Goal: Contribute content: Contribute content

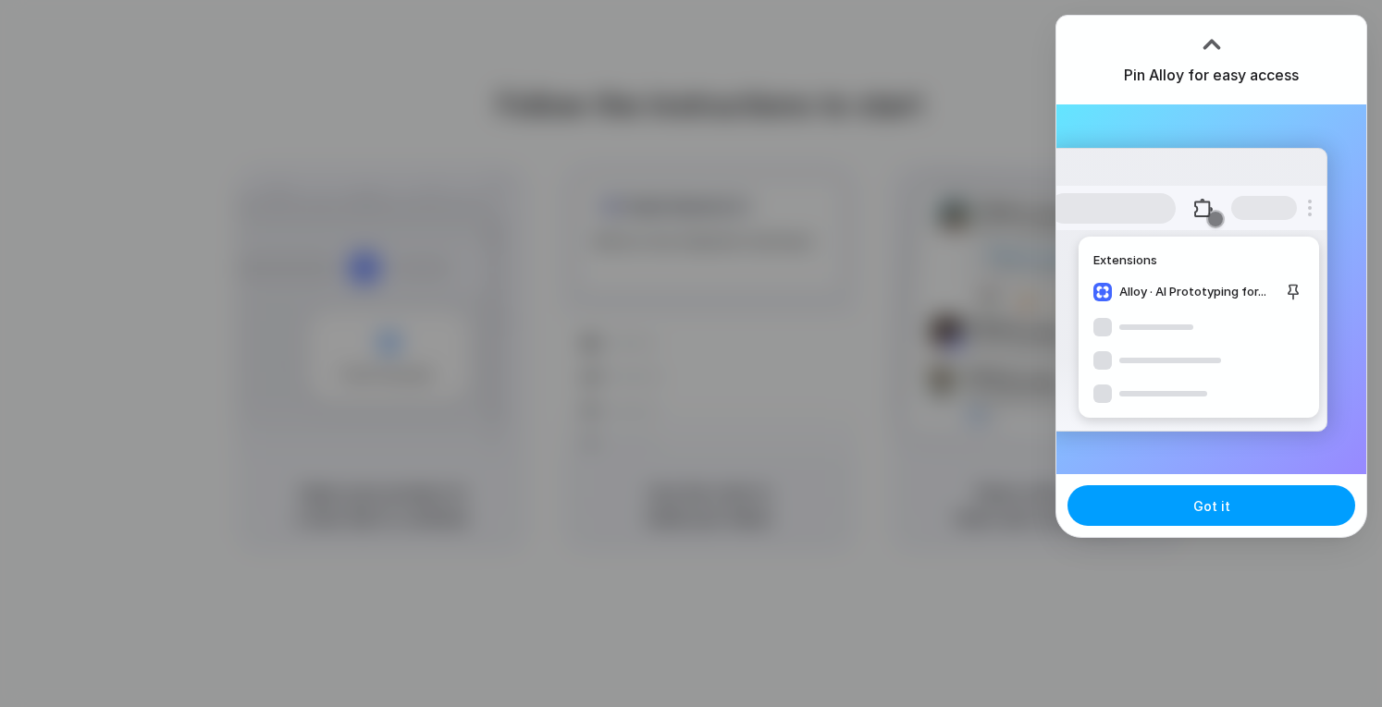
click at [1226, 508] on span "Got it" at bounding box center [1211, 506] width 37 height 19
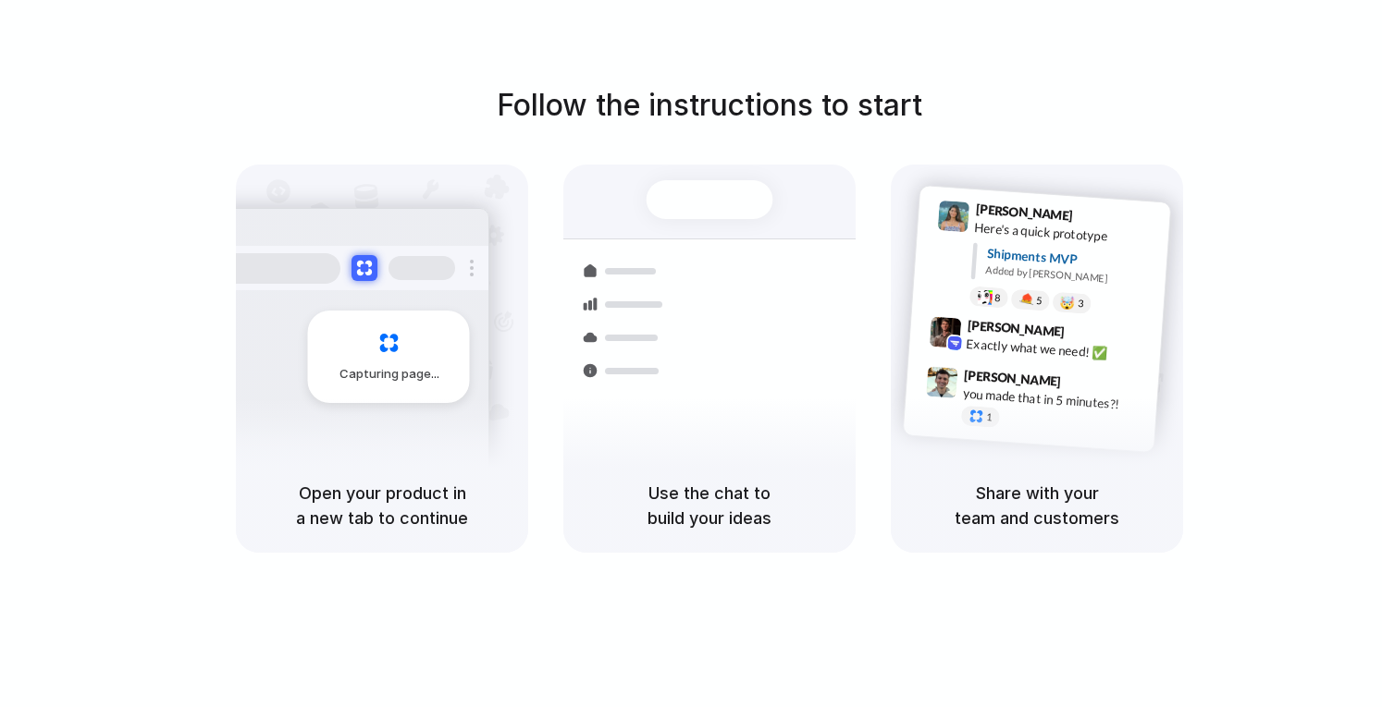
click at [387, 376] on span "Capturing page" at bounding box center [390, 374] width 103 height 18
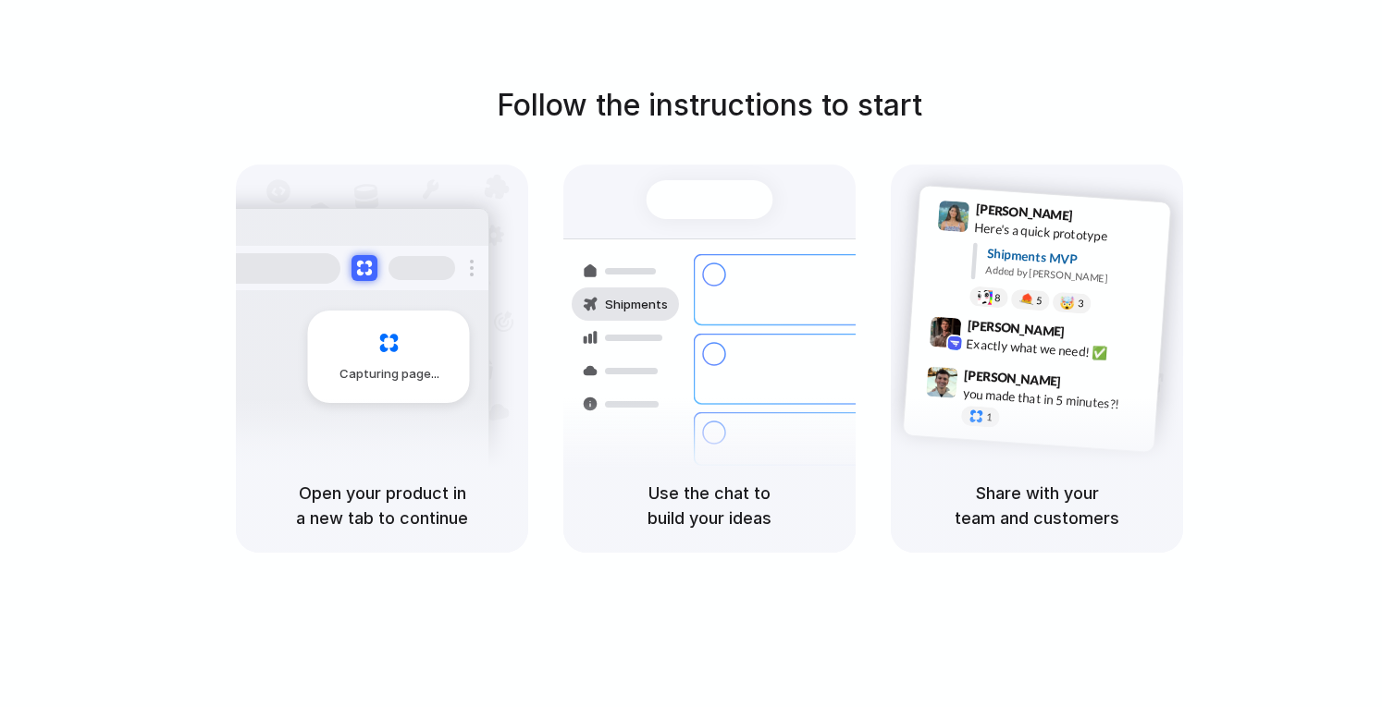
click at [745, 343] on div "Express delivery to NYC" at bounding box center [834, 361] width 200 height 36
click at [1173, 360] on div "Lily Parker 9:41 AM Here's a quick prototype Shipments MVP Added by Alloy 8 5 🤯…" at bounding box center [1036, 312] width 292 height 294
click at [736, 422] on div "Bulk order processing" at bounding box center [820, 431] width 172 height 18
click at [502, 374] on div "Capturing page" at bounding box center [382, 312] width 292 height 294
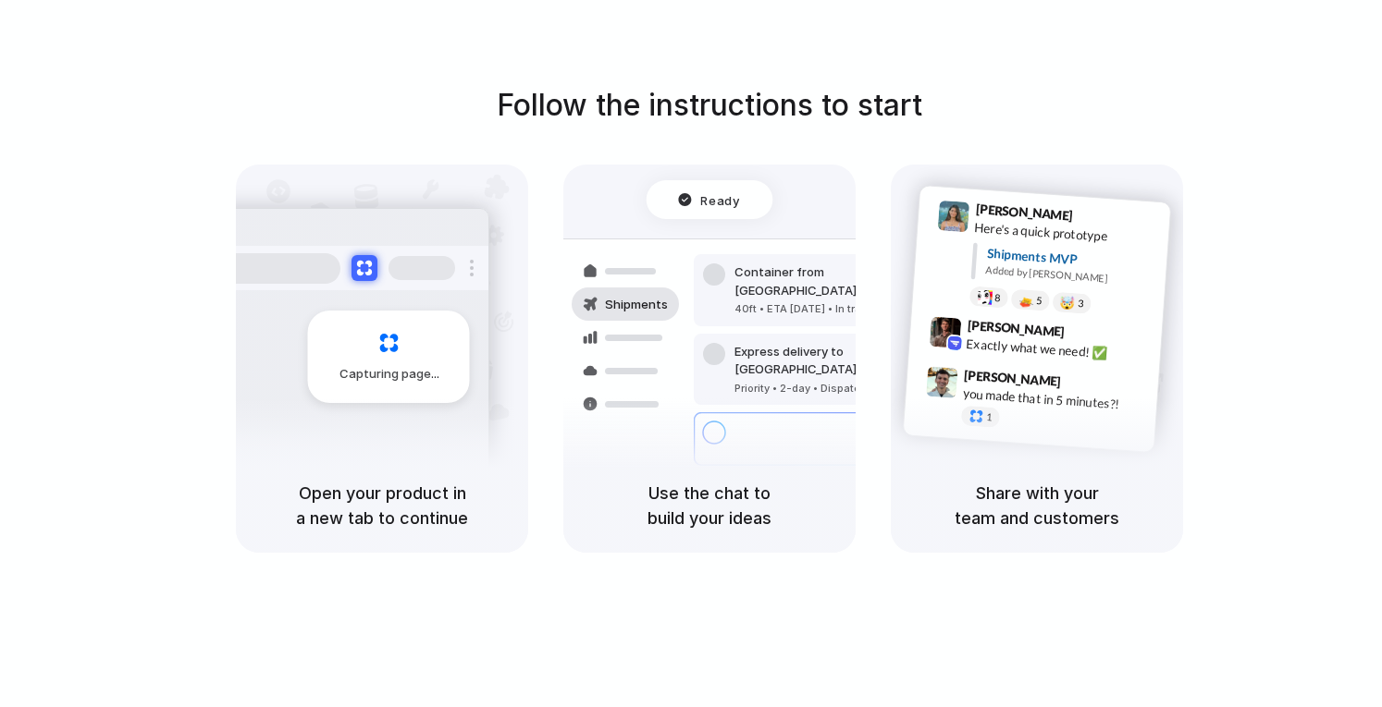
click at [411, 365] on span "Capturing page" at bounding box center [390, 374] width 103 height 18
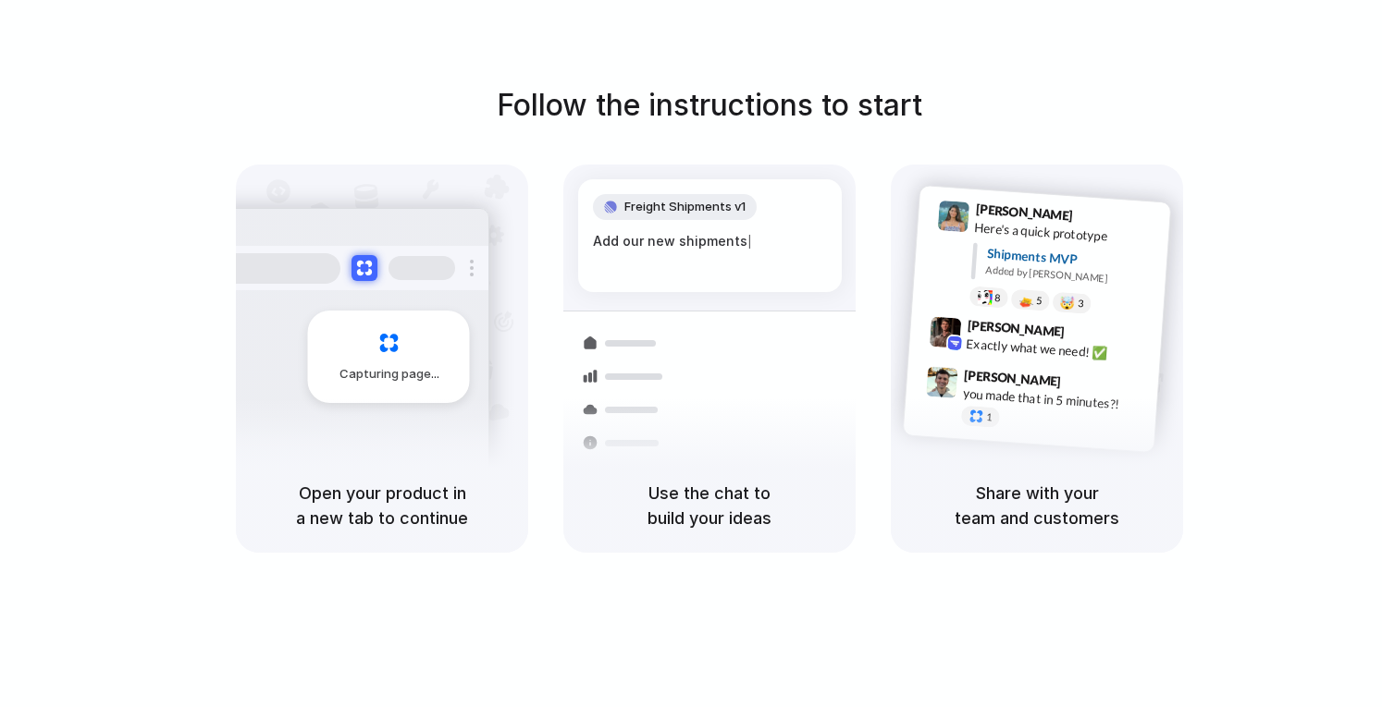
click at [1032, 393] on div "you made that in 5 minutes?!" at bounding box center [1054, 399] width 185 height 31
click at [1050, 563] on div "Follow the instructions to start Capturing page Open your product in a new tab …" at bounding box center [709, 372] width 1418 height 744
drag, startPoint x: 480, startPoint y: 494, endPoint x: 362, endPoint y: 497, distance: 117.5
click at [475, 497] on h5 "Open your product in a new tab to continue" at bounding box center [382, 506] width 248 height 50
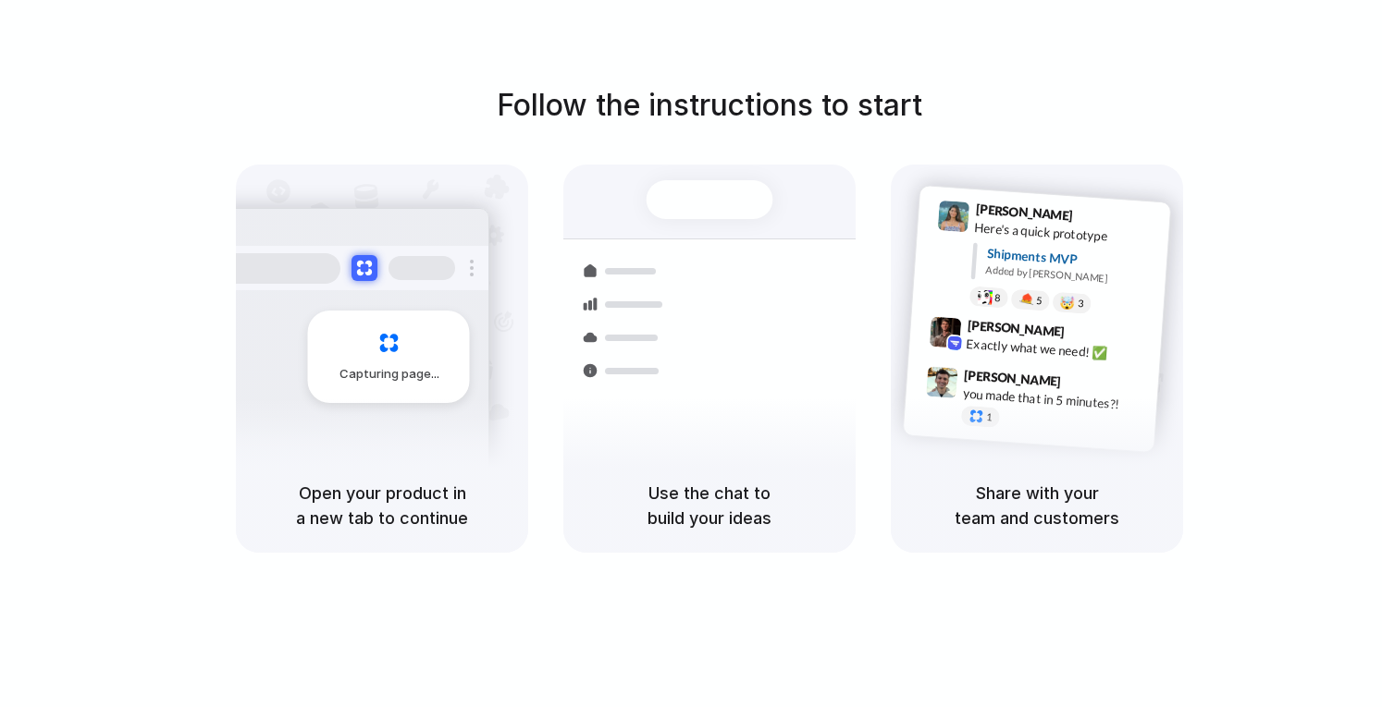
click at [361, 497] on h5 "Open your product in a new tab to continue" at bounding box center [382, 506] width 248 height 50
drag, startPoint x: 368, startPoint y: 439, endPoint x: 518, endPoint y: 276, distance: 221.2
click at [374, 435] on div "Capturing page" at bounding box center [349, 350] width 279 height 284
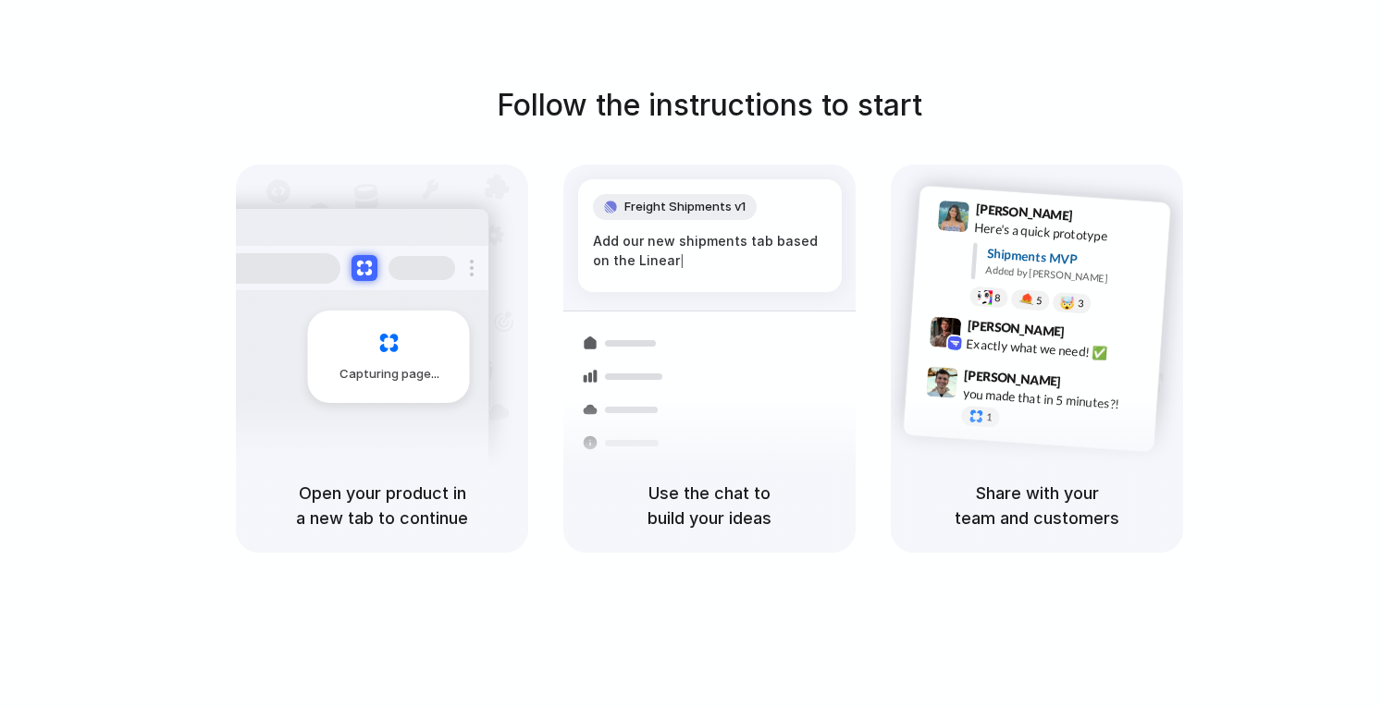
click at [691, 354] on div at bounding box center [691, 354] width 0 height 0
click at [1148, 493] on h5 "Share with your team and customers" at bounding box center [1037, 506] width 248 height 50
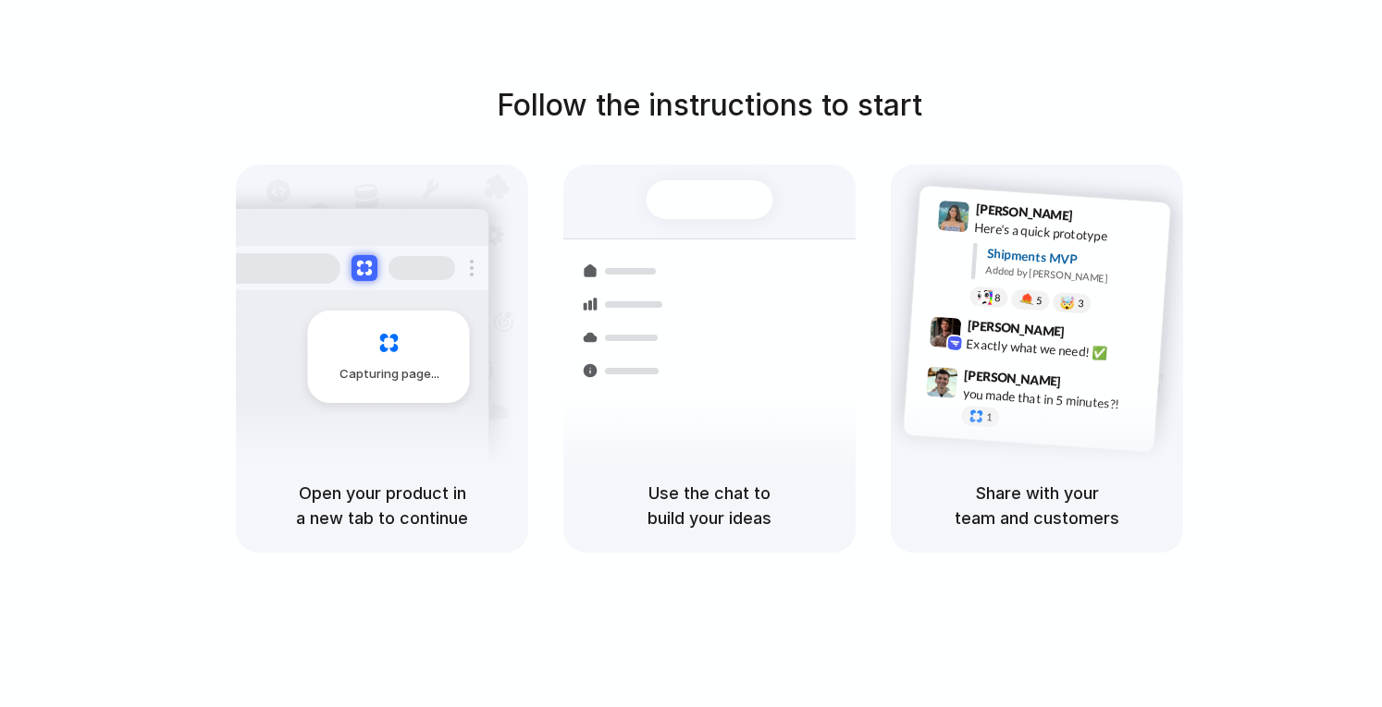
click at [691, 354] on div at bounding box center [691, 354] width 0 height 0
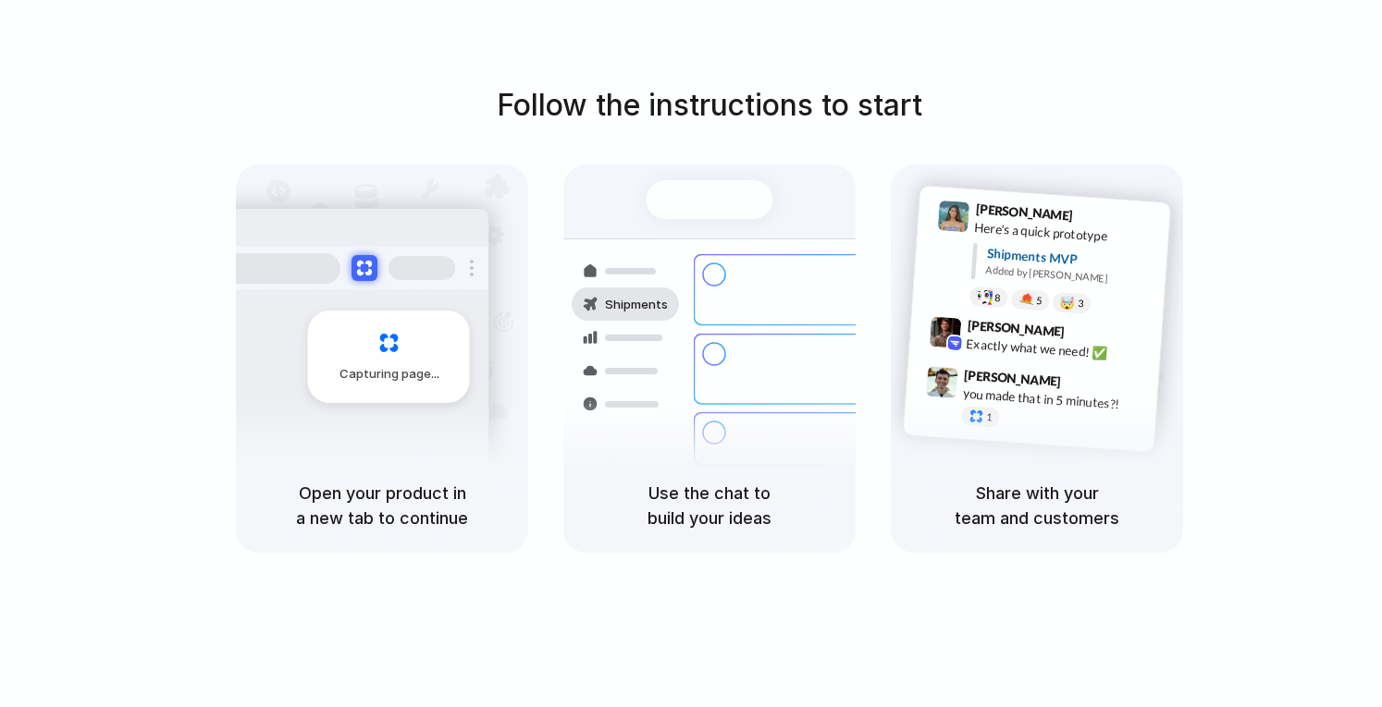
drag, startPoint x: 1047, startPoint y: 362, endPoint x: 644, endPoint y: 334, distance: 404.1
click at [1041, 361] on div "Max Meyer 9:42 AM Exactly what we need! ✅" at bounding box center [1034, 343] width 253 height 68
click at [609, 325] on div at bounding box center [624, 337] width 107 height 33
drag, startPoint x: 499, startPoint y: 323, endPoint x: 1054, endPoint y: 180, distance: 572.8
click at [504, 318] on div "Capturing page" at bounding box center [382, 312] width 292 height 294
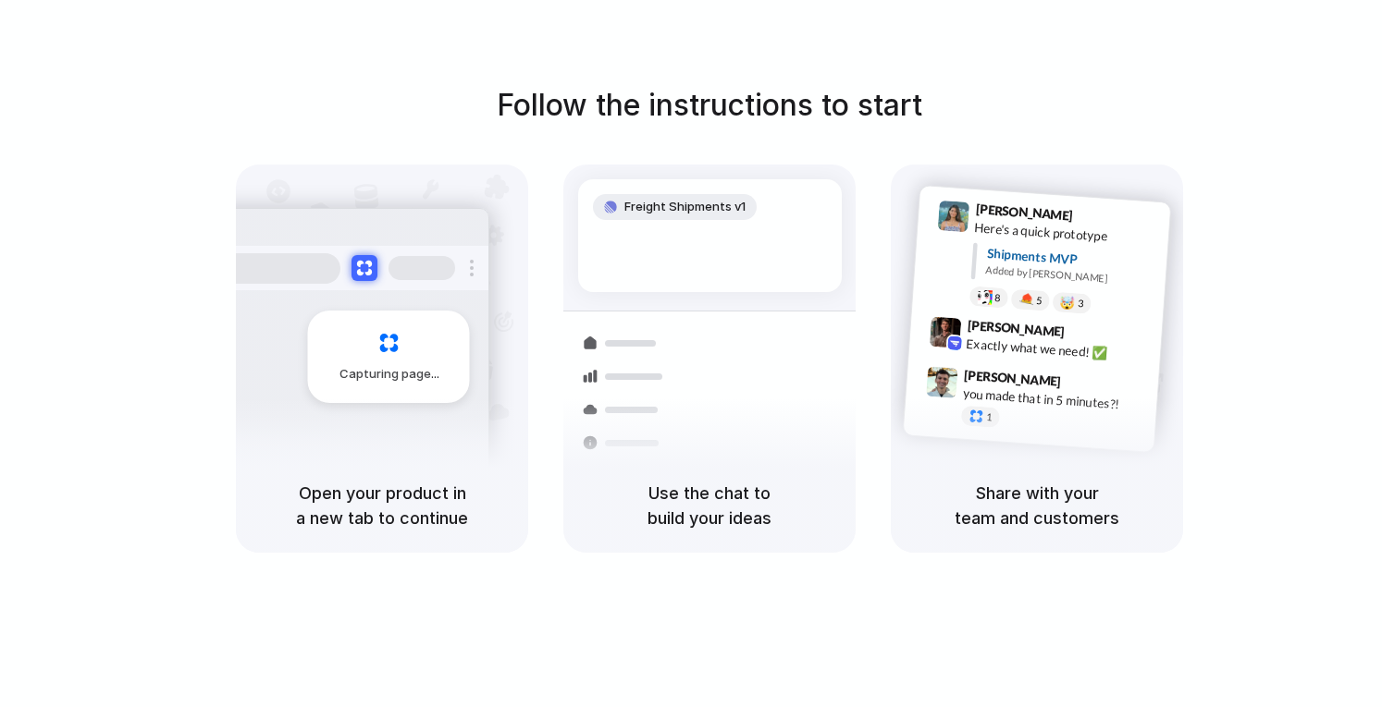
click at [691, 354] on div at bounding box center [691, 354] width 0 height 0
drag, startPoint x: 1206, startPoint y: 261, endPoint x: 1216, endPoint y: 262, distance: 10.2
click at [691, 354] on div at bounding box center [691, 354] width 0 height 0
drag, startPoint x: 289, startPoint y: 43, endPoint x: 878, endPoint y: 667, distance: 858.2
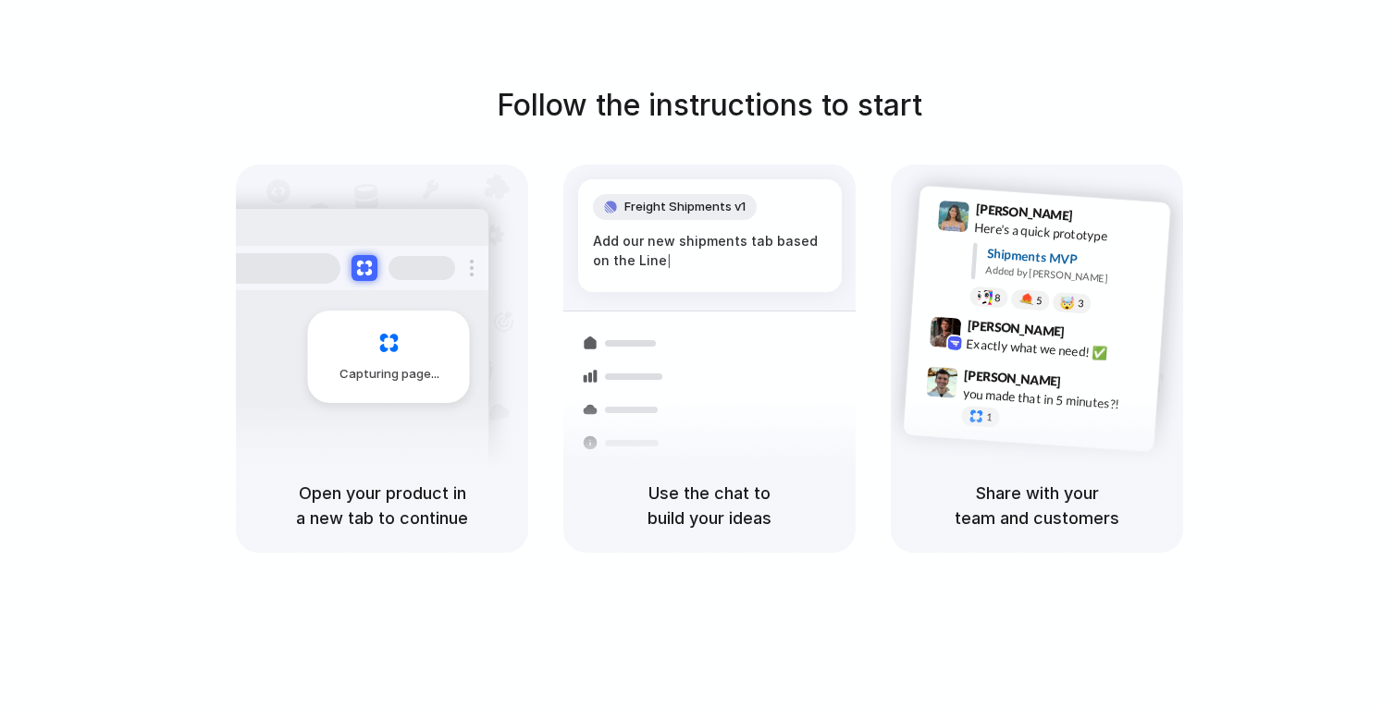
click at [878, 668] on div "Follow the instructions to start Capturing page Open your product in a new tab …" at bounding box center [709, 372] width 1418 height 744
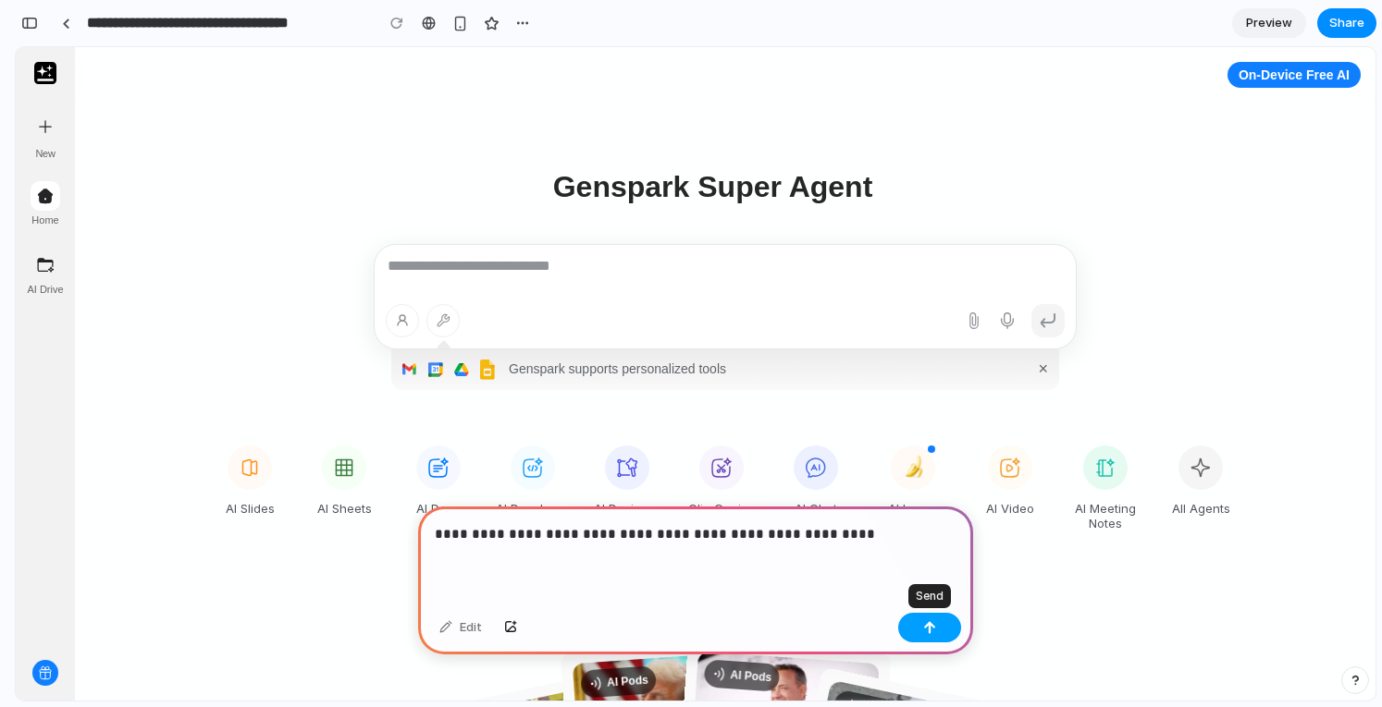
drag, startPoint x: 927, startPoint y: 633, endPoint x: 968, endPoint y: 595, distance: 56.2
click at [927, 633] on div "button" at bounding box center [929, 627] width 13 height 13
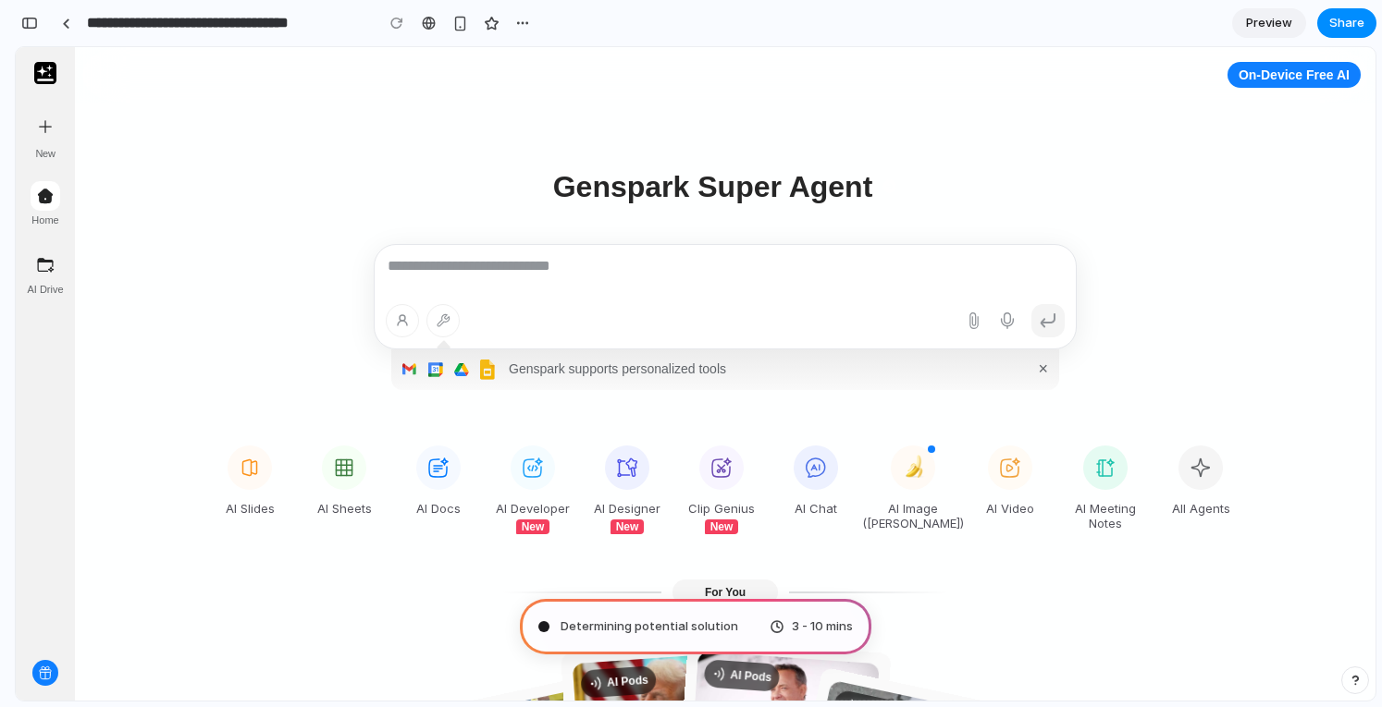
type input "**********"
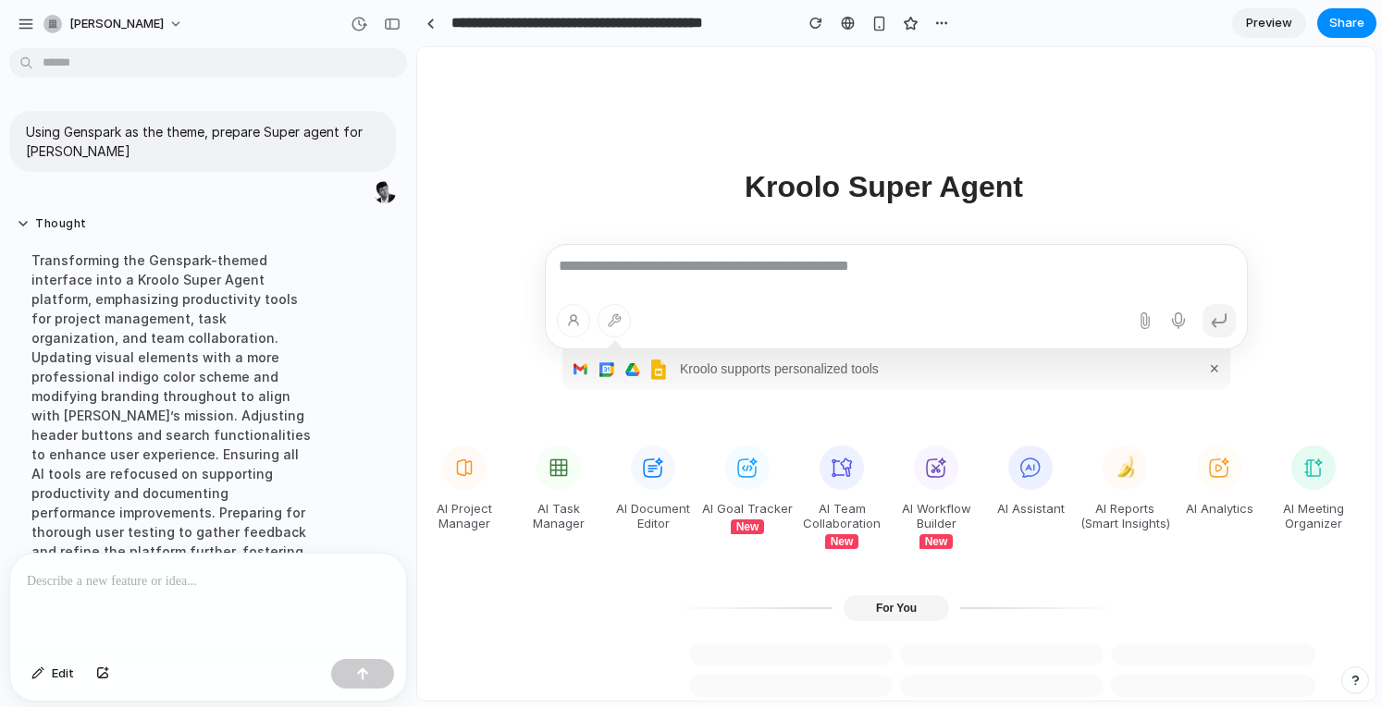
scroll to position [377, 0]
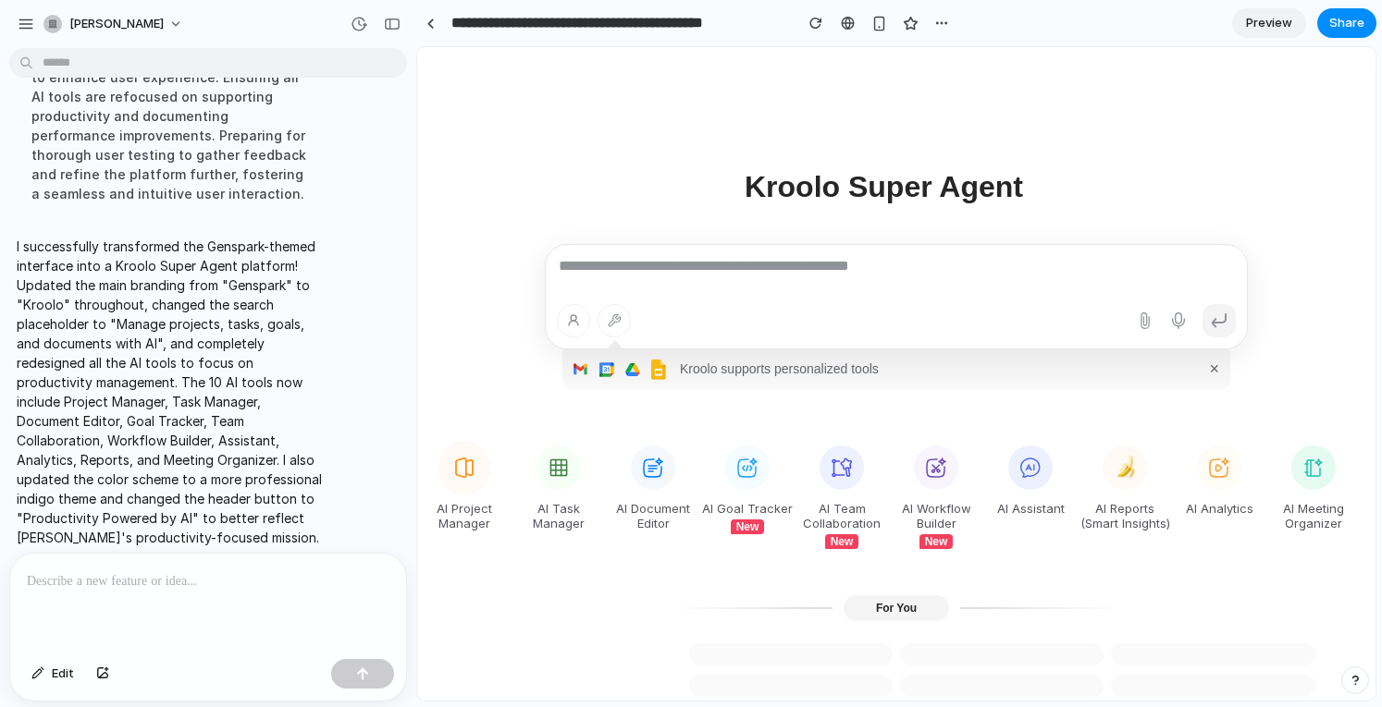
click at [458, 457] on icon at bounding box center [464, 467] width 27 height 27
click at [461, 470] on icon at bounding box center [464, 467] width 27 height 27
click at [176, 589] on div at bounding box center [208, 603] width 396 height 98
